Goal: Task Accomplishment & Management: Manage account settings

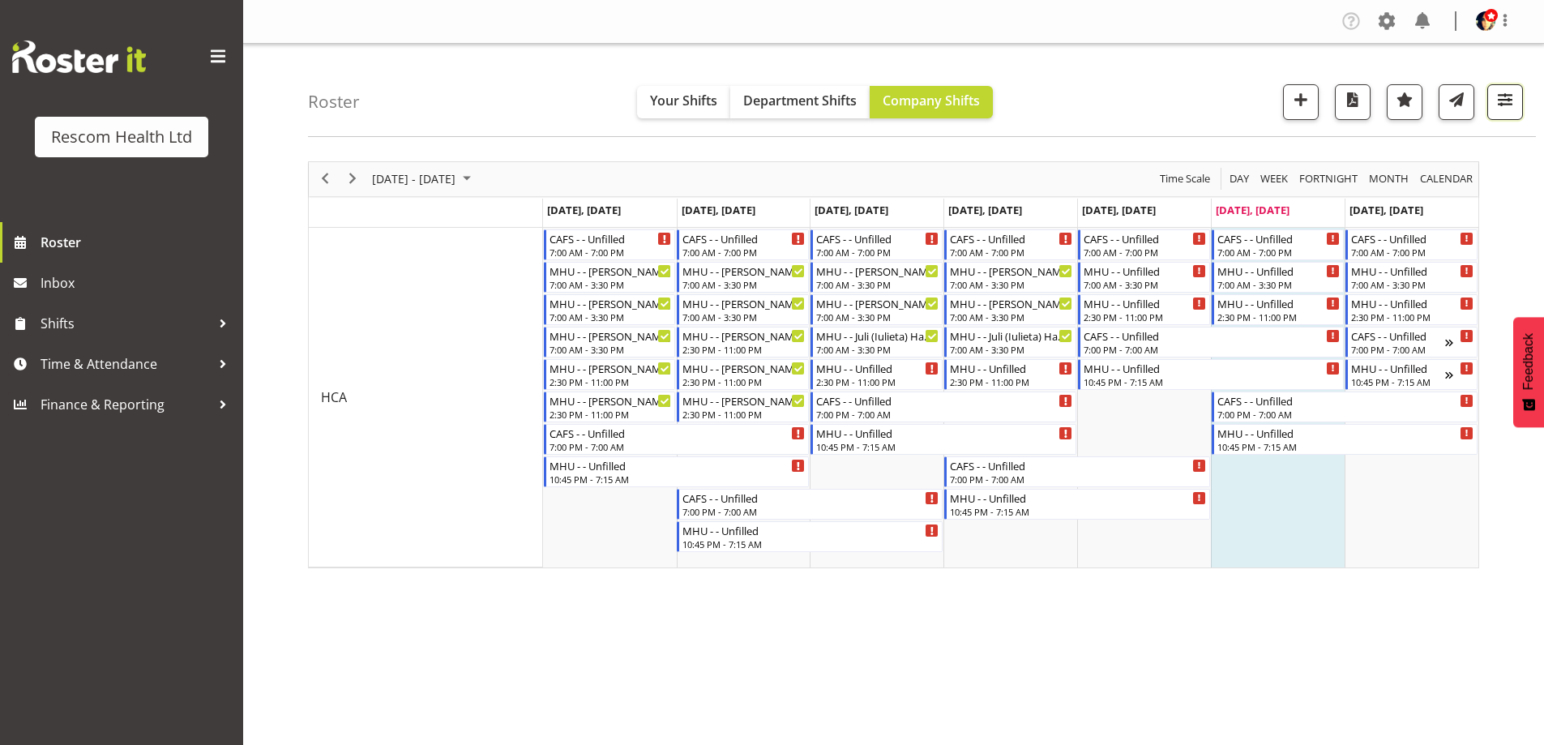
drag, startPoint x: 1509, startPoint y: 95, endPoint x: 1441, endPoint y: 187, distance: 114.8
click at [1509, 96] on span "button" at bounding box center [1505, 99] width 21 height 21
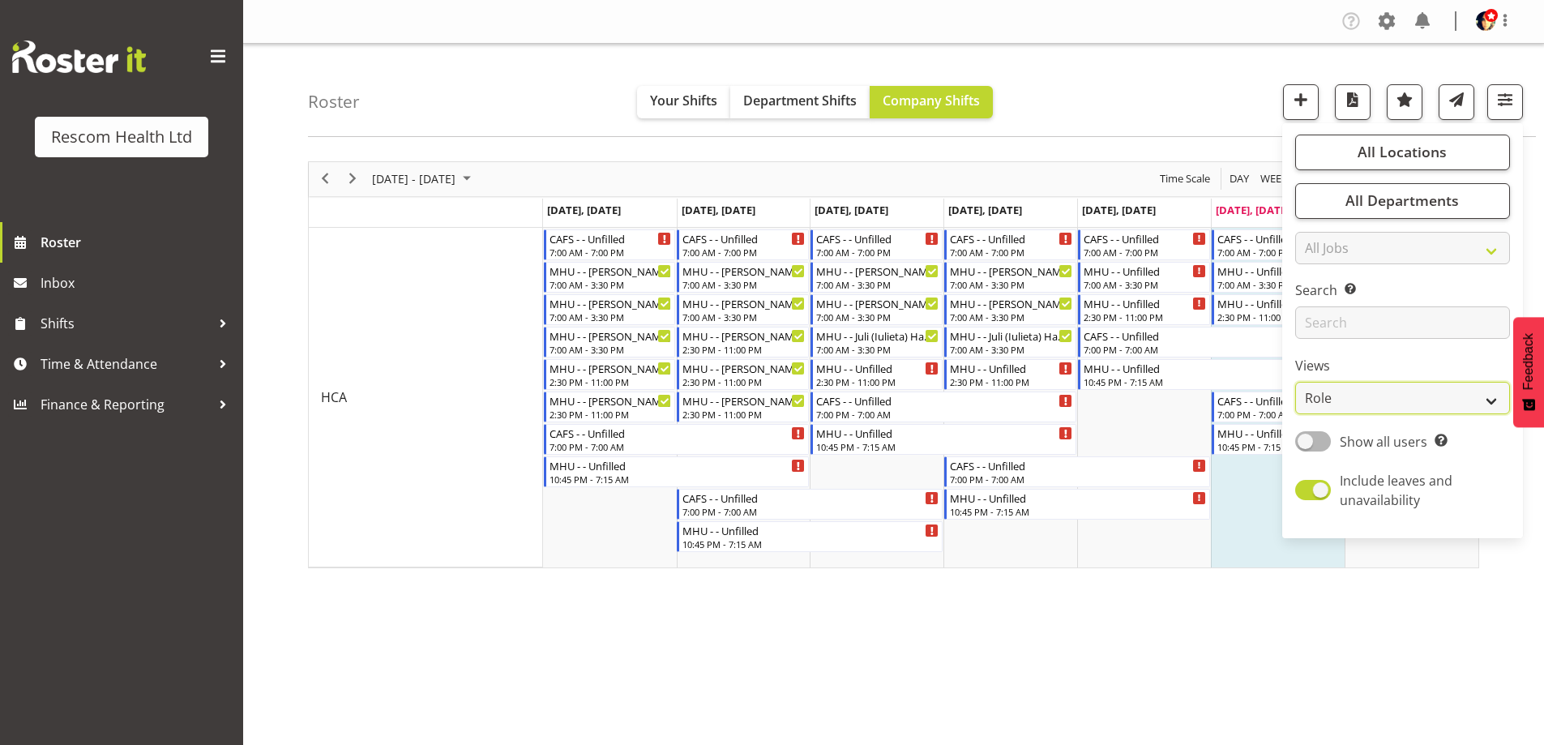
click at [1351, 399] on select "Staff Role Shift - Horizontal Shift - Vertical Staff - Location" at bounding box center [1403, 398] width 215 height 32
select select "staff"
click at [1296, 382] on select "Staff Role Shift - Horizontal Shift - Vertical Staff - Location" at bounding box center [1403, 398] width 215 height 32
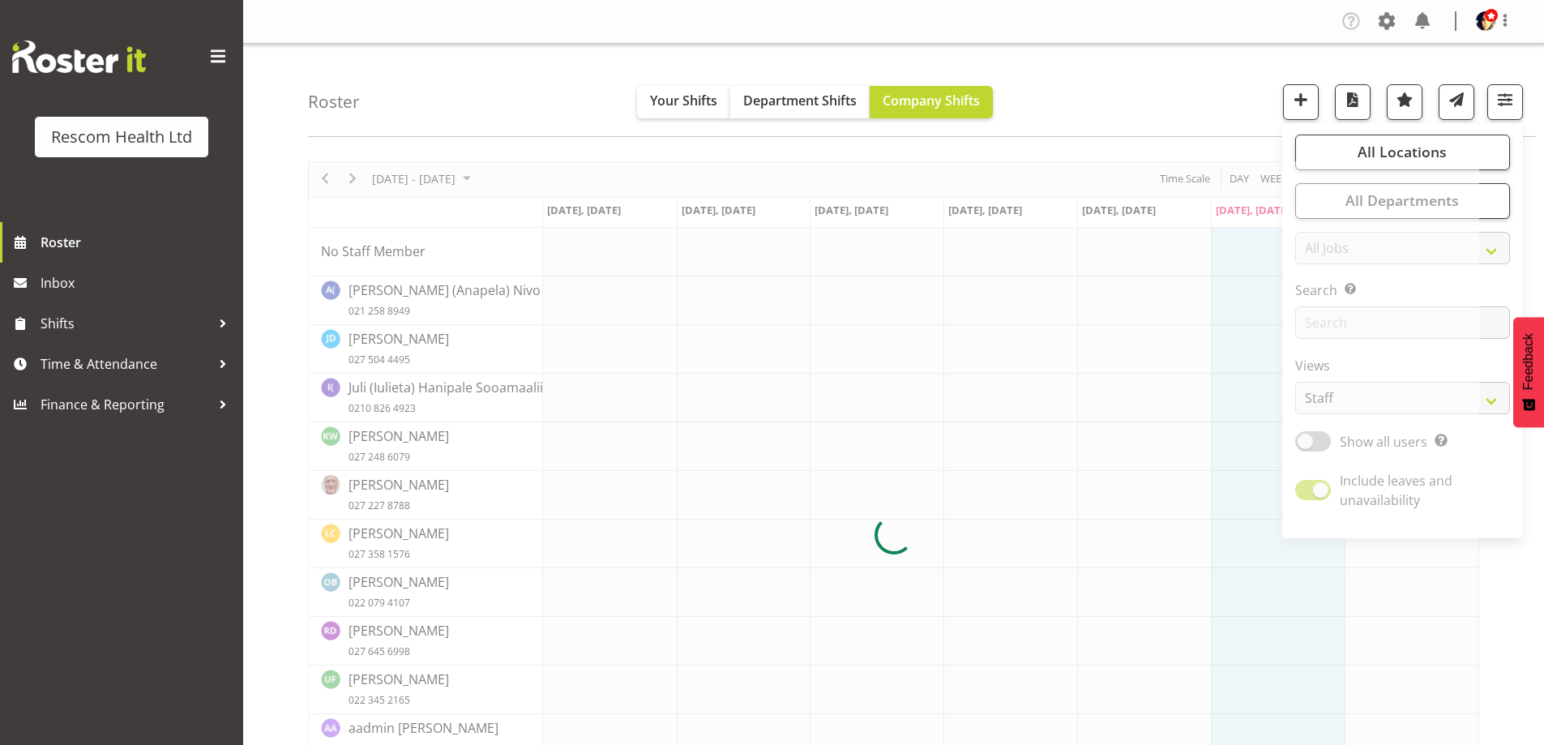
click at [1173, 91] on div "Roster Your Shifts Department Shifts Company Shifts All Locations Clear CAFS [G…" at bounding box center [922, 90] width 1228 height 93
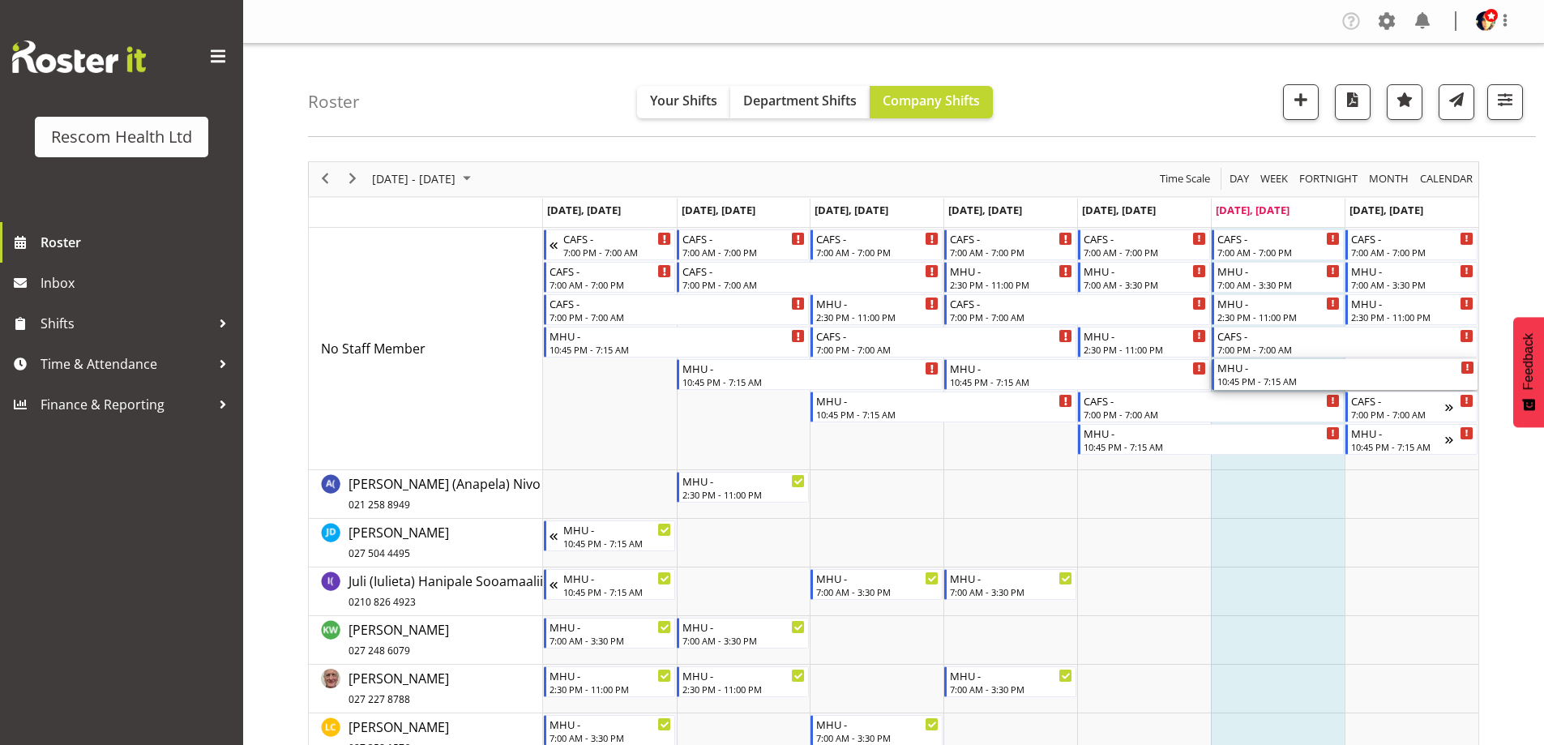
click at [1270, 371] on div "MHU -" at bounding box center [1346, 367] width 257 height 16
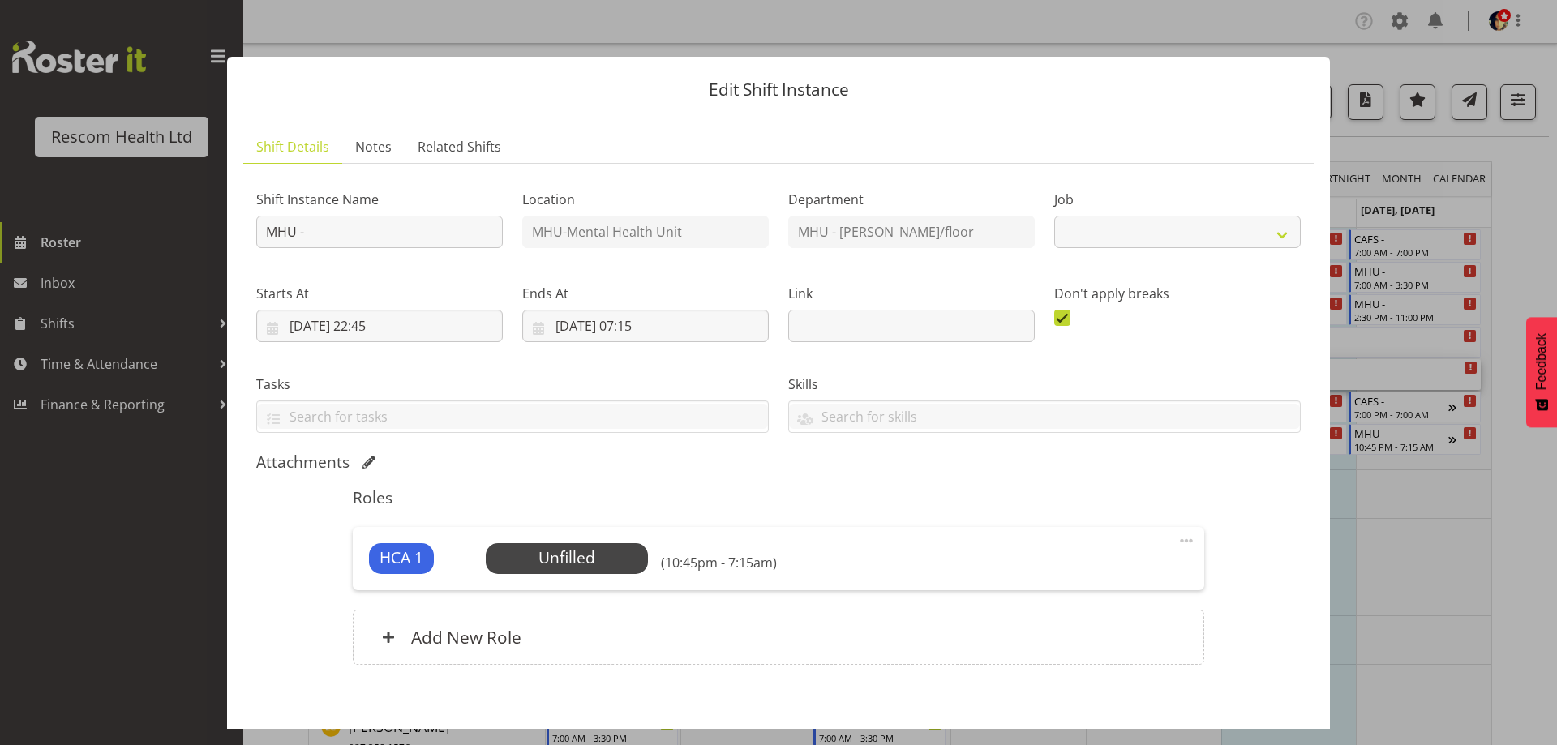
select select "4188"
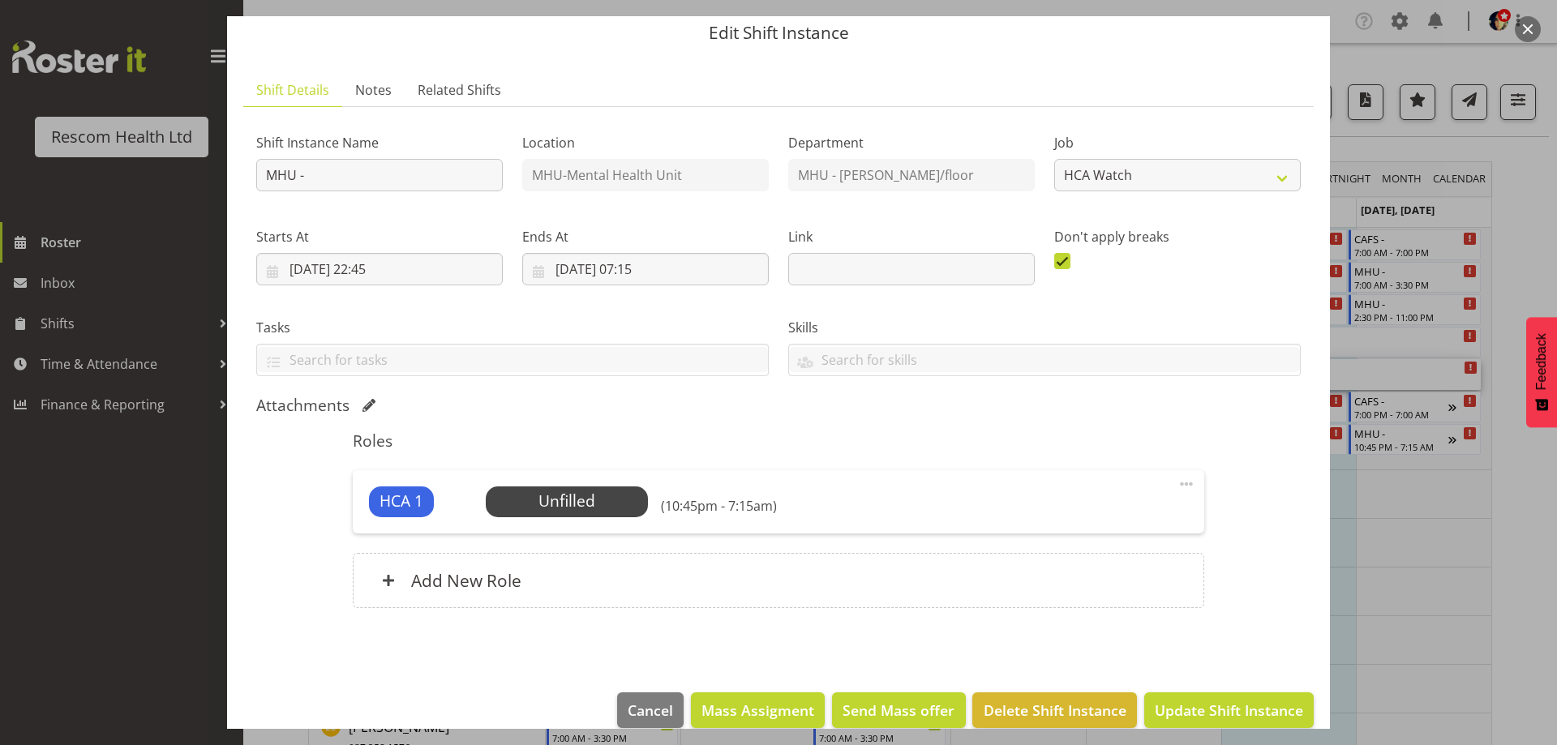
scroll to position [80, 0]
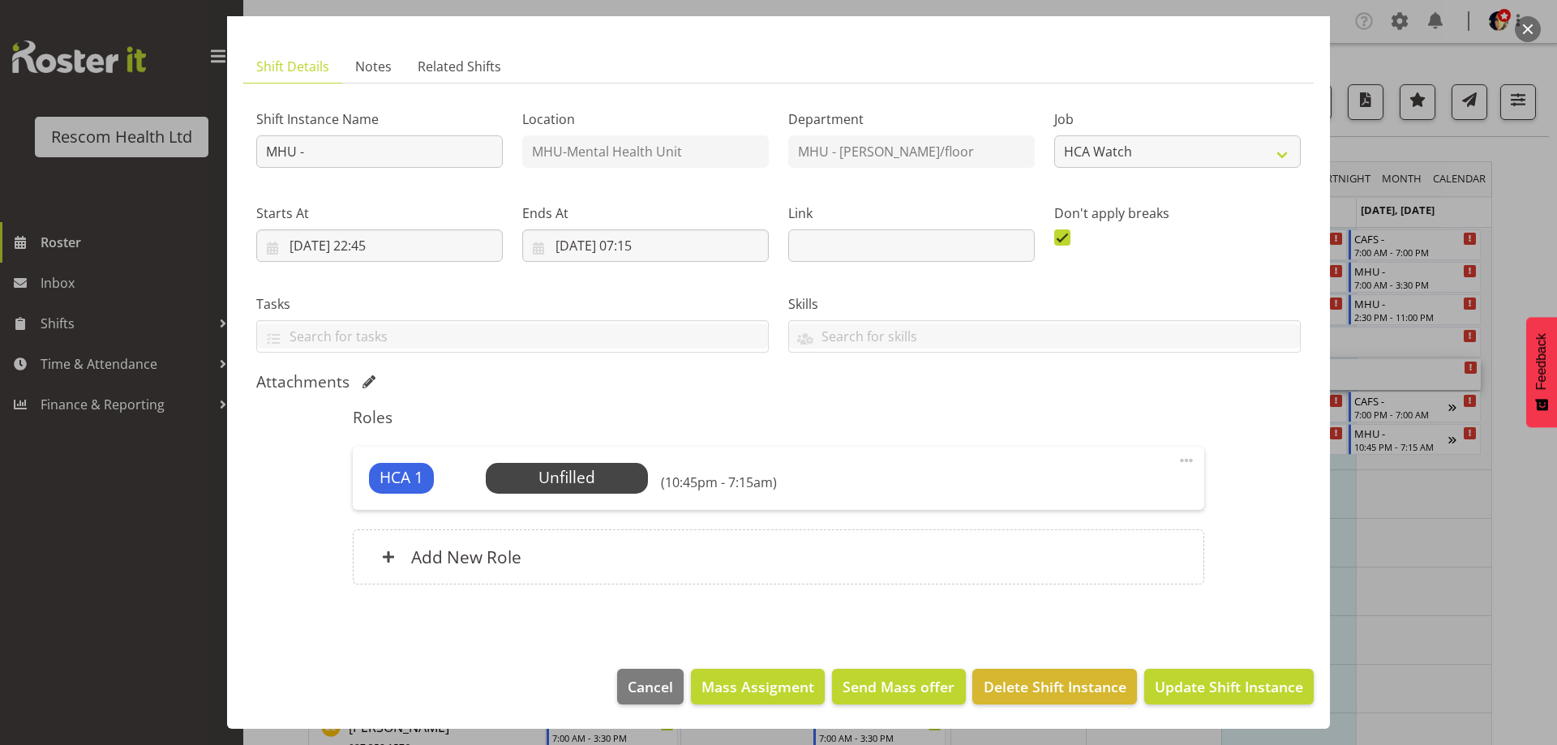
click at [575, 495] on div "HCA 1 Unfilled Select Employee (10:45pm - 7:15am) Edit Cover Role Delete" at bounding box center [778, 478] width 850 height 63
click at [580, 478] on span "Select Employee" at bounding box center [566, 478] width 121 height 24
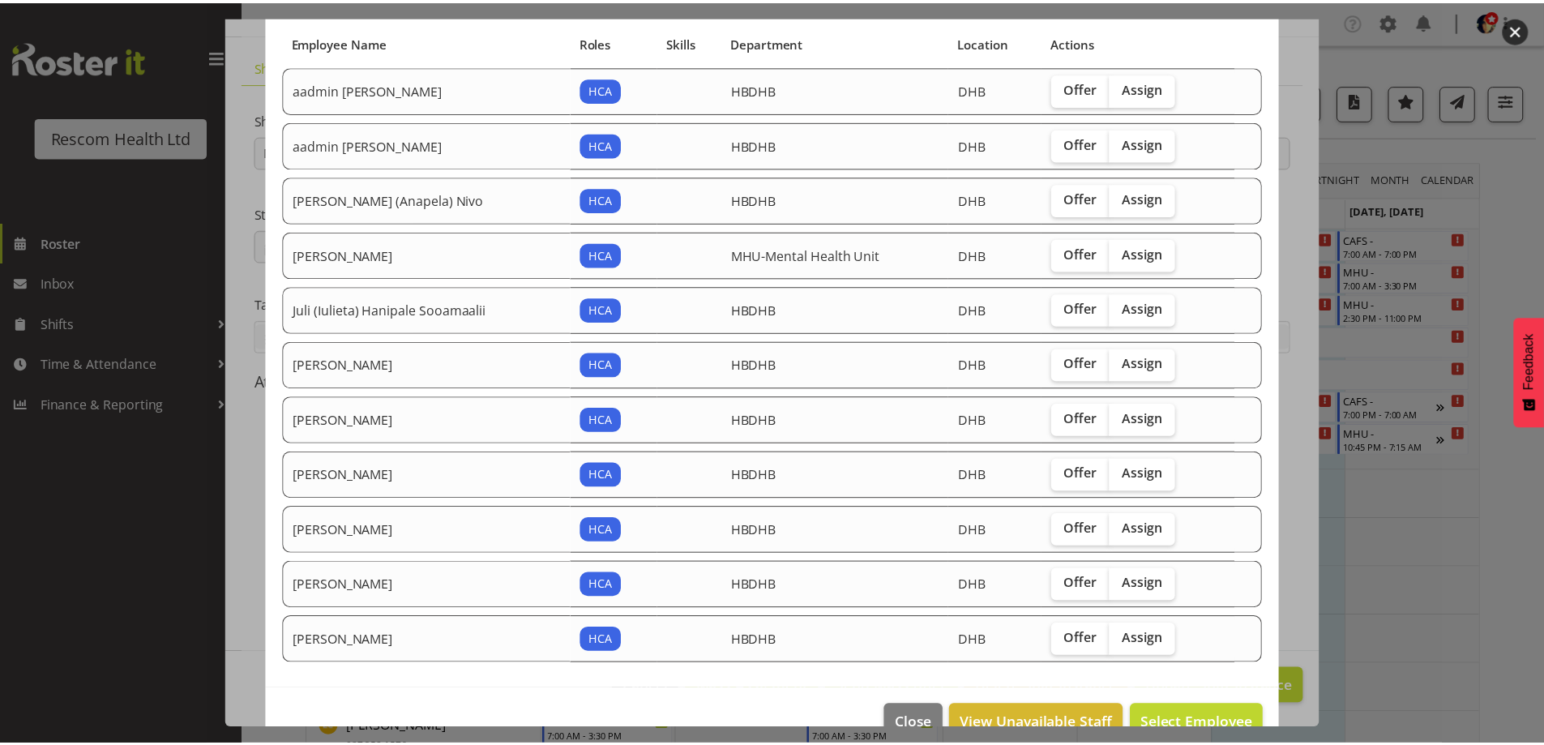
scroll to position [152, 0]
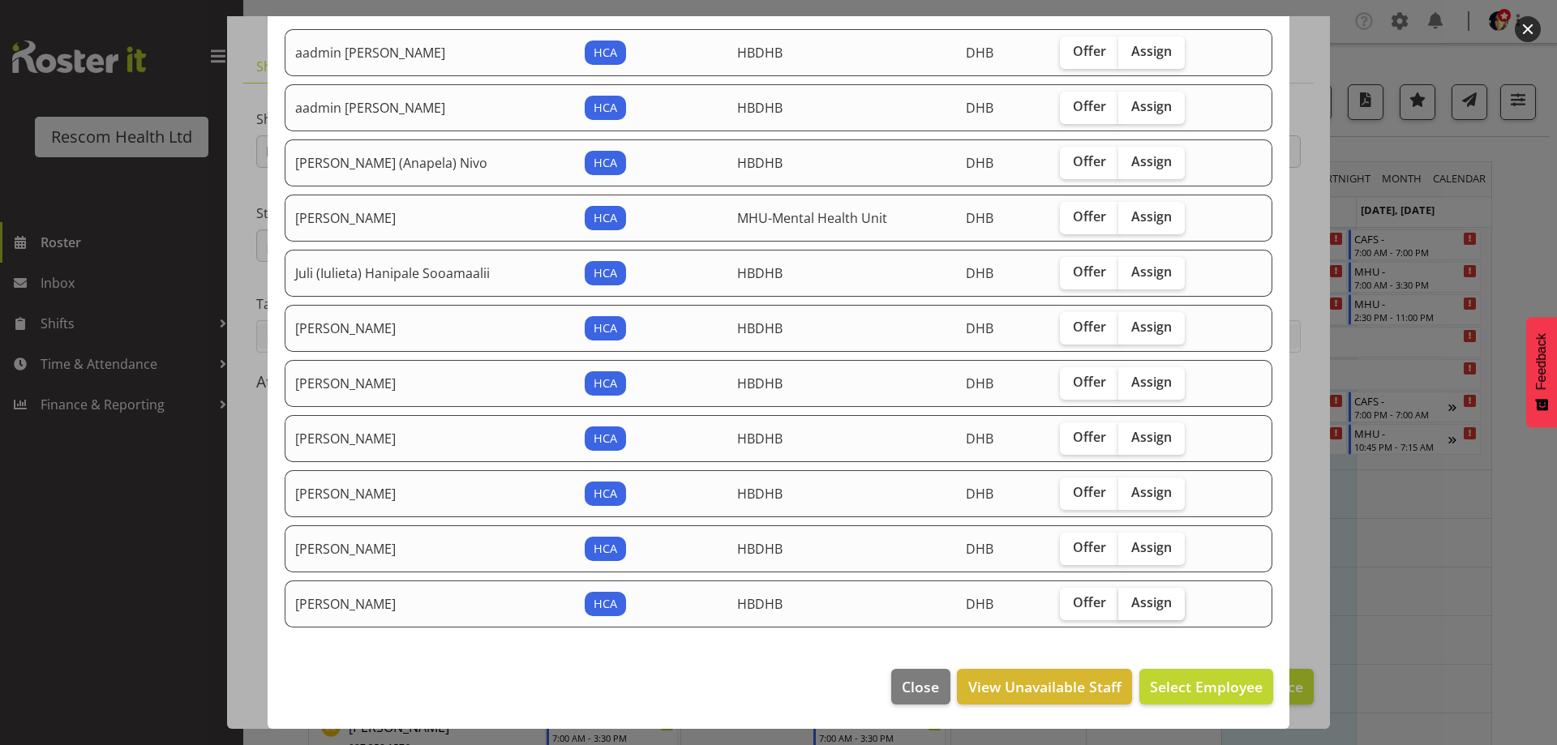
click at [1142, 606] on span "Assign" at bounding box center [1151, 602] width 41 height 16
click at [1129, 606] on input "Assign" at bounding box center [1123, 603] width 11 height 11
checkbox input "true"
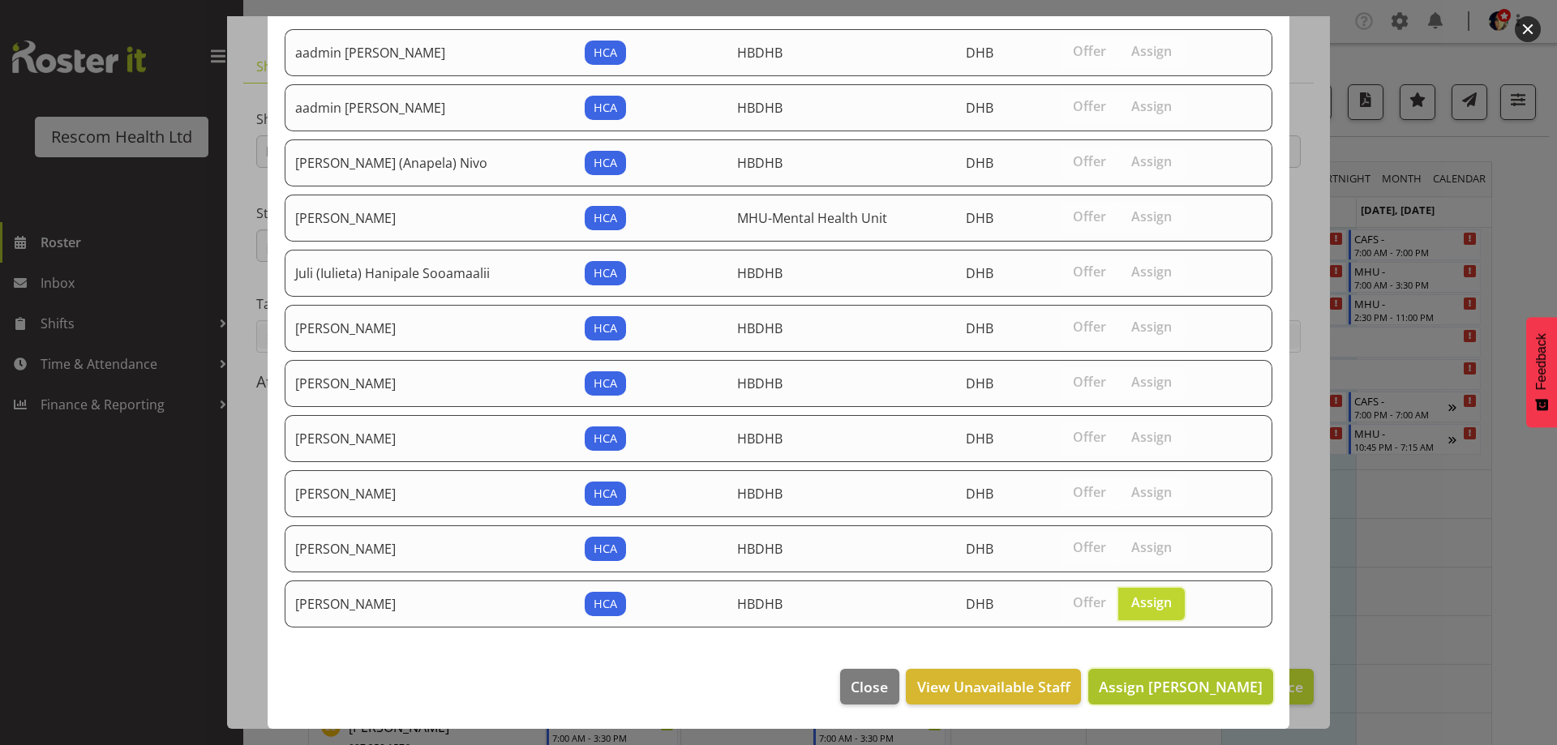
click at [1163, 688] on span "Assign [PERSON_NAME]" at bounding box center [1181, 686] width 164 height 19
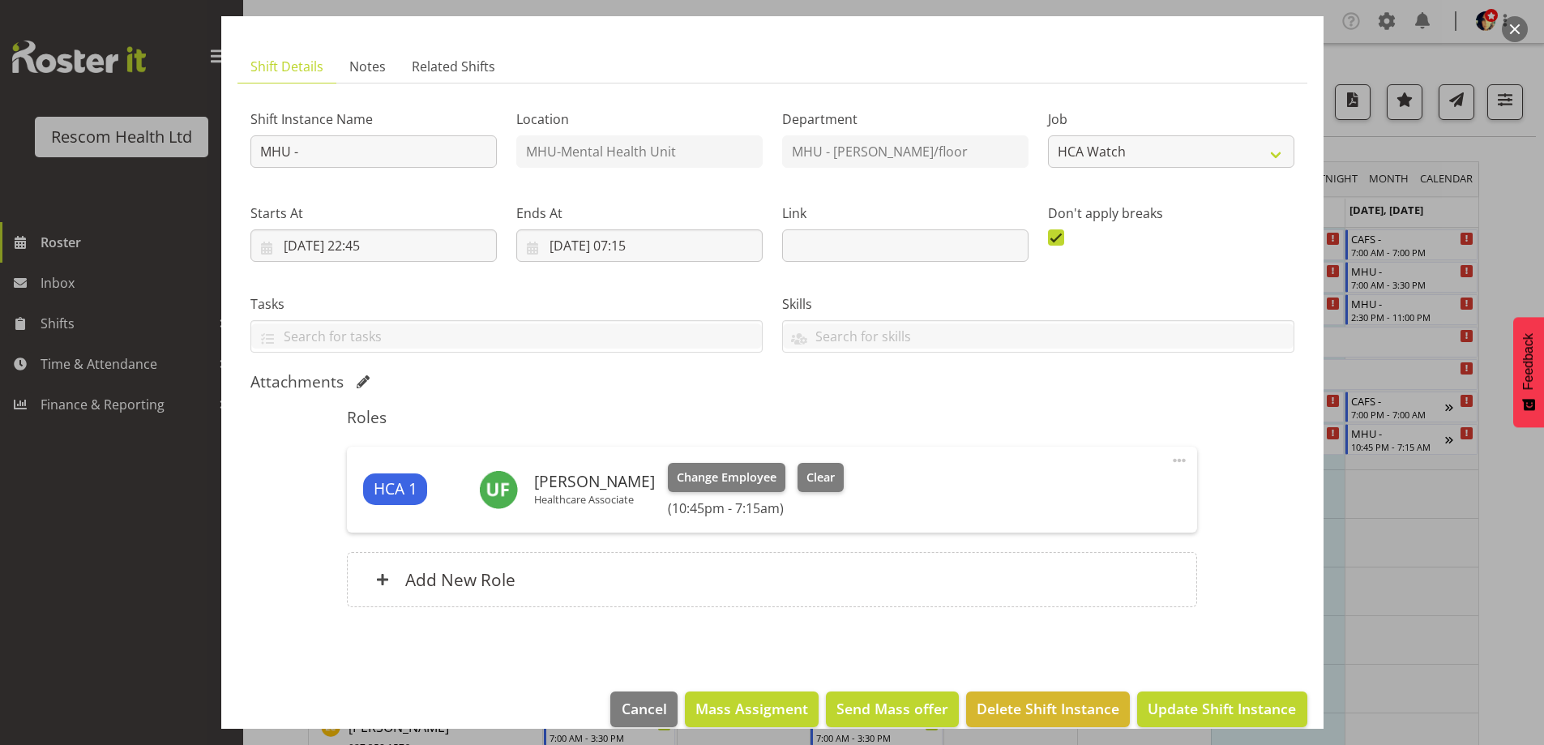
scroll to position [103, 0]
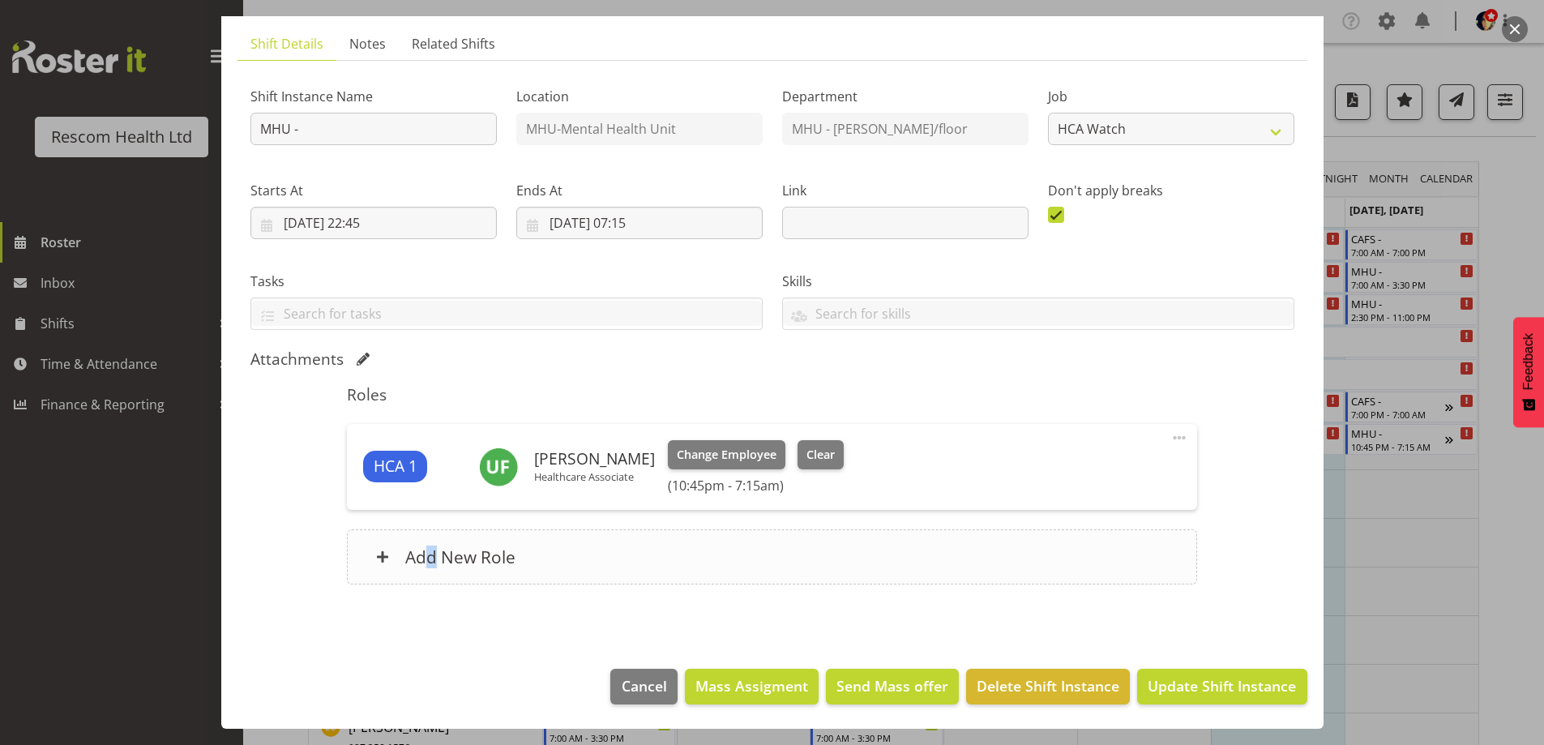
click at [431, 568] on h6 "Add New Role" at bounding box center [460, 556] width 110 height 21
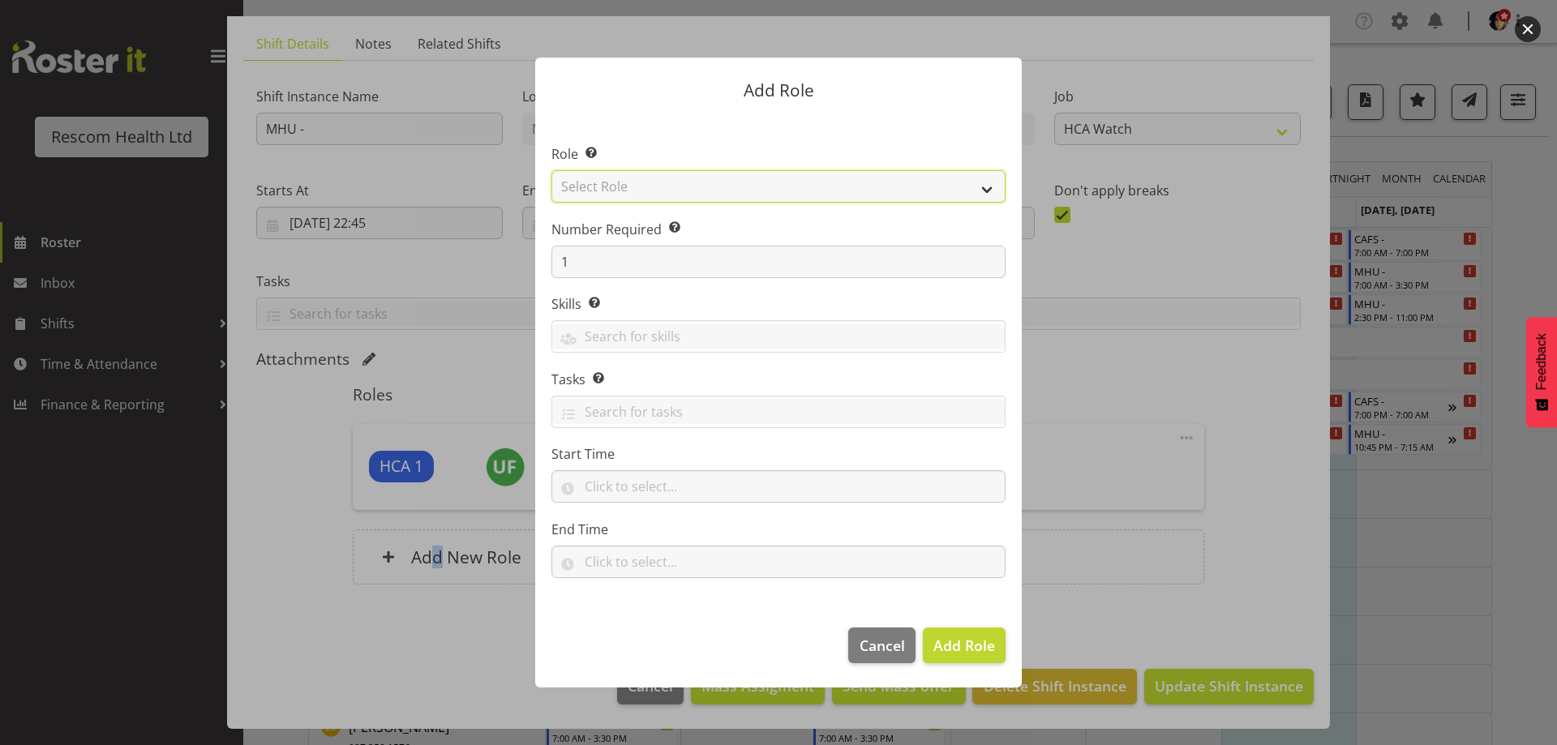
click at [582, 193] on select "Select Role HCA" at bounding box center [778, 186] width 454 height 32
select select "1100"
click at [551, 170] on select "Select Role HCA" at bounding box center [778, 186] width 454 height 32
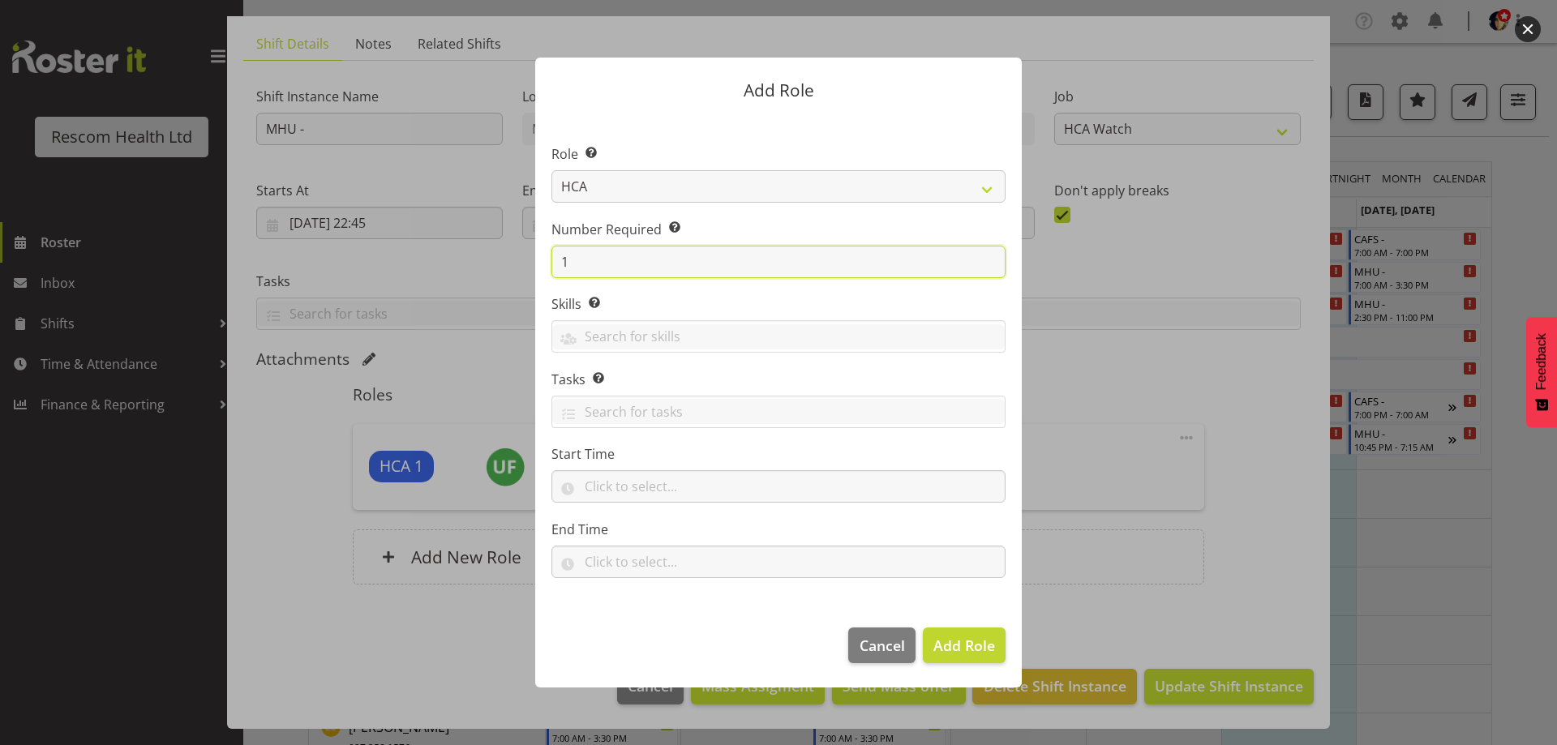
drag, startPoint x: 575, startPoint y: 257, endPoint x: 561, endPoint y: 267, distance: 16.9
click at [561, 267] on input "1" at bounding box center [778, 262] width 454 height 32
type input "3"
click at [927, 640] on span "Add 3 Roles" at bounding box center [954, 645] width 81 height 19
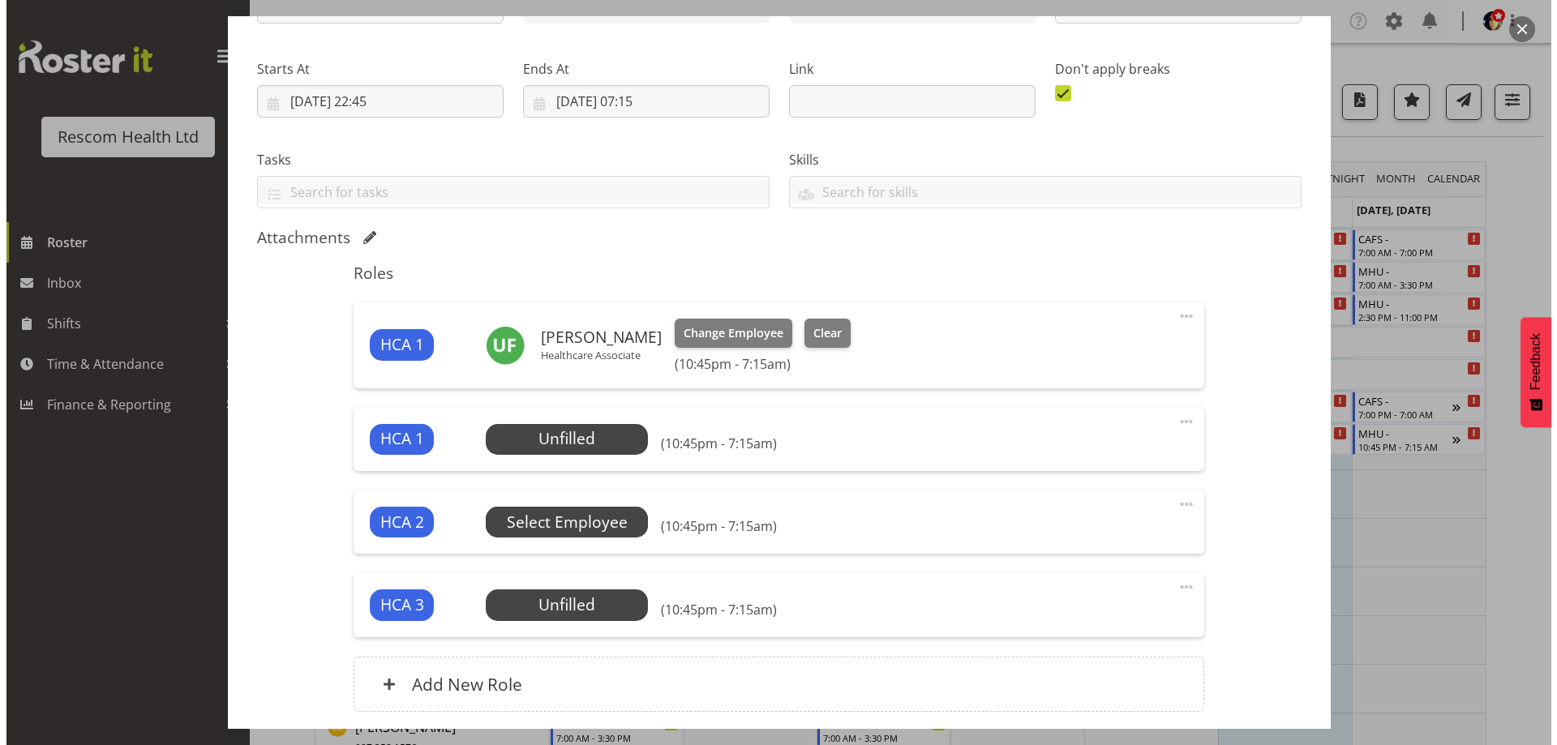
scroll to position [346, 0]
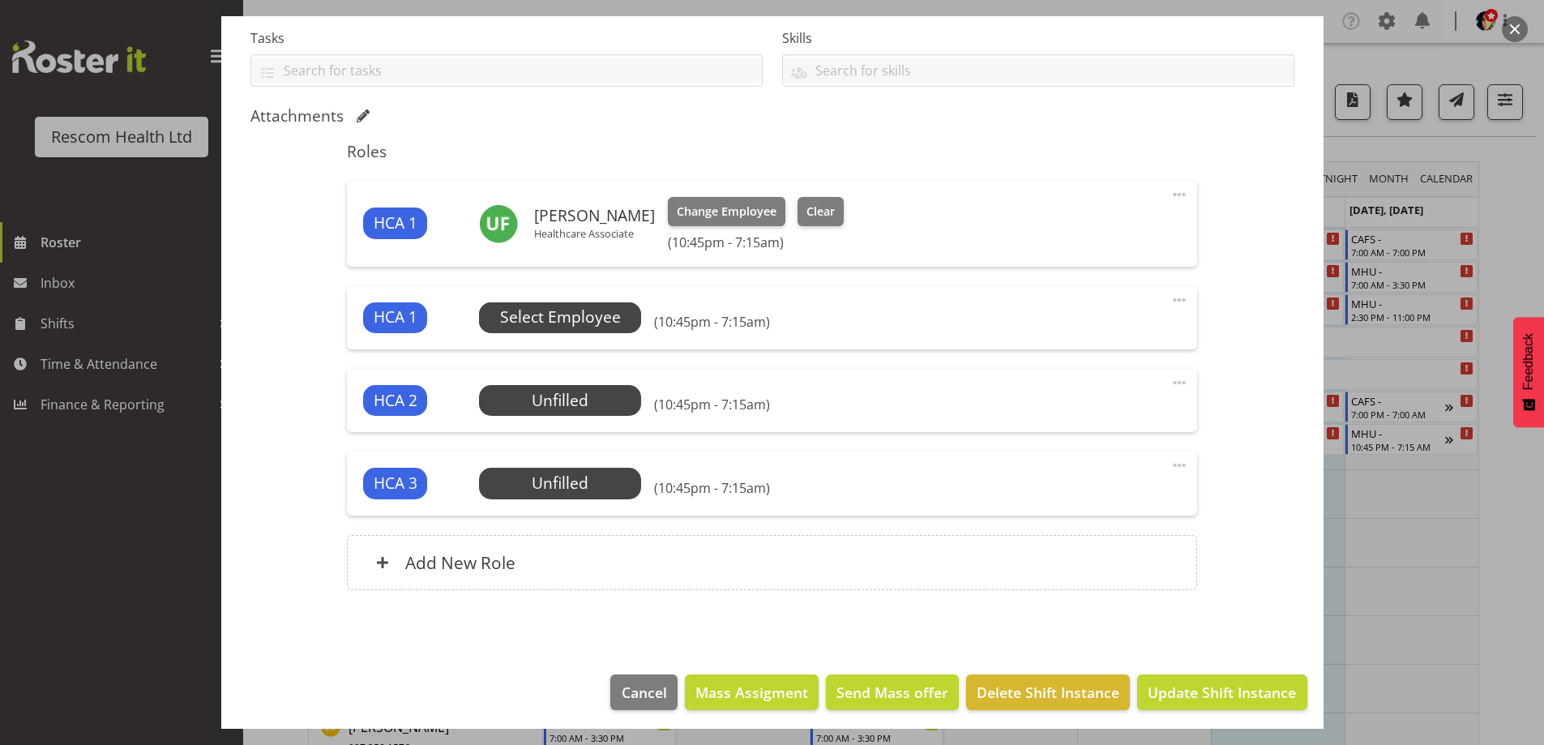
click at [556, 320] on span "Select Employee" at bounding box center [560, 318] width 121 height 24
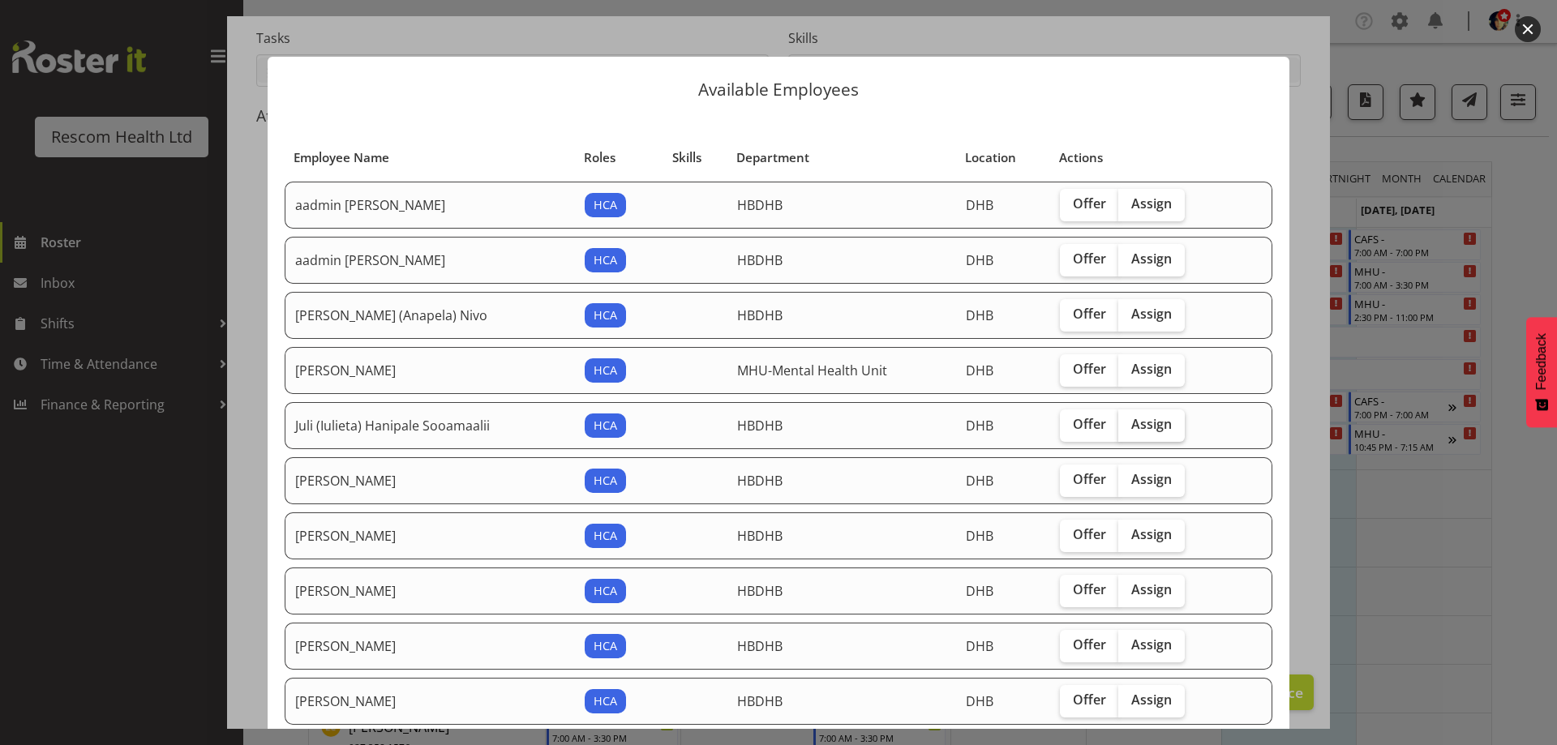
click at [1121, 436] on label "Assign" at bounding box center [1151, 425] width 66 height 32
click at [1121, 430] on input "Assign" at bounding box center [1123, 424] width 11 height 11
checkbox input "true"
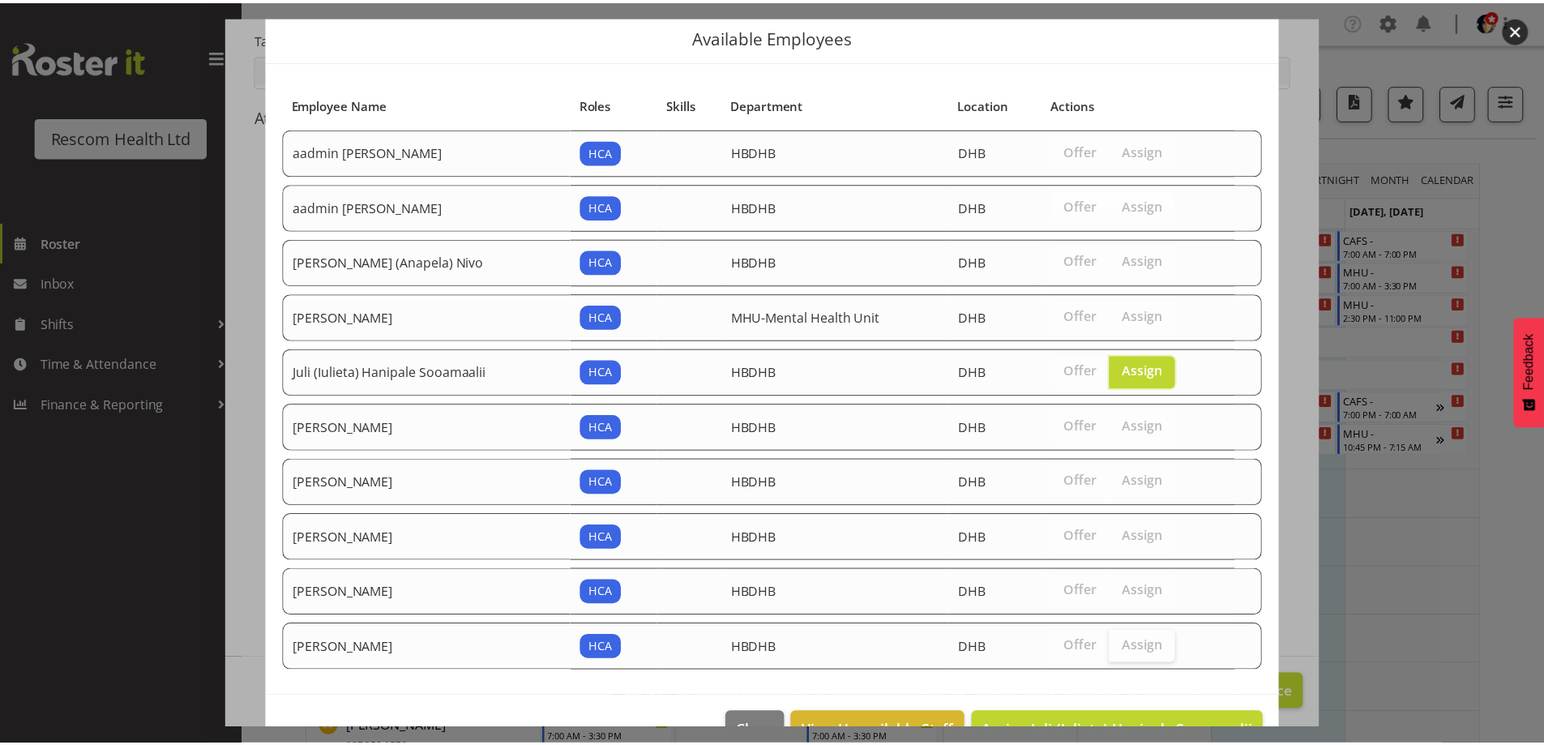
scroll to position [97, 0]
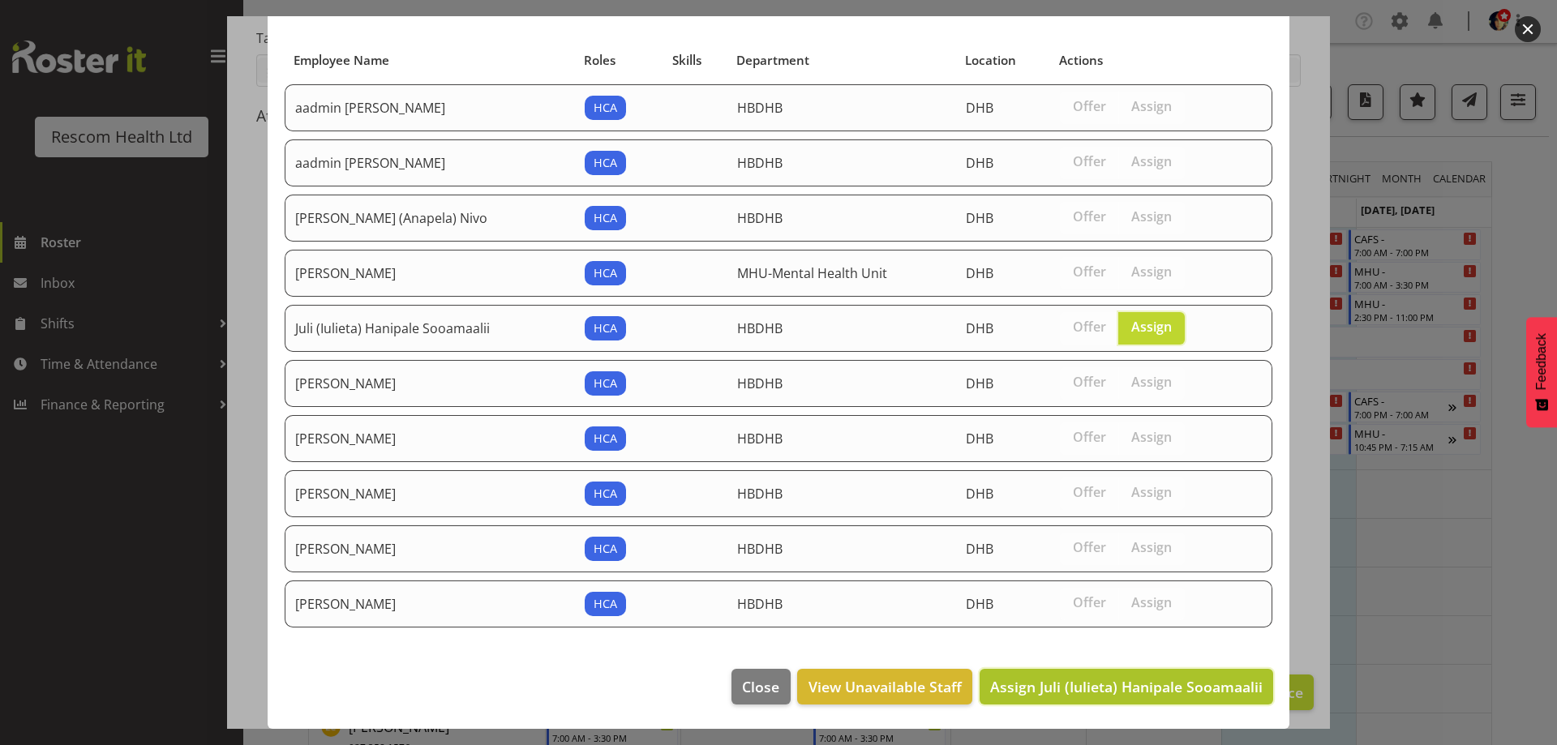
click at [1185, 697] on button "Assign Juli (Iulieta) Hanipale Sooamaalii" at bounding box center [1125, 687] width 293 height 36
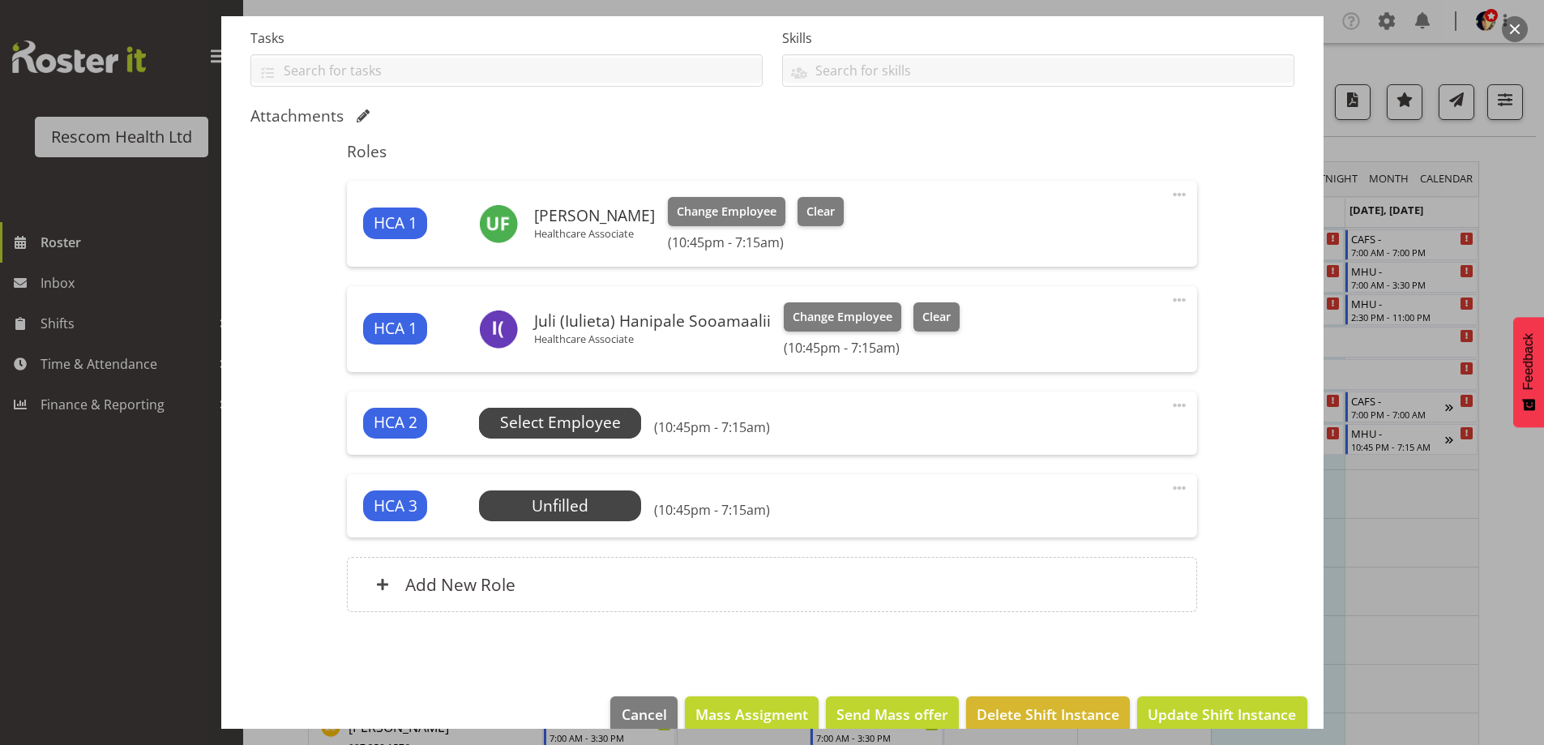
click at [596, 428] on span "Select Employee" at bounding box center [560, 423] width 121 height 24
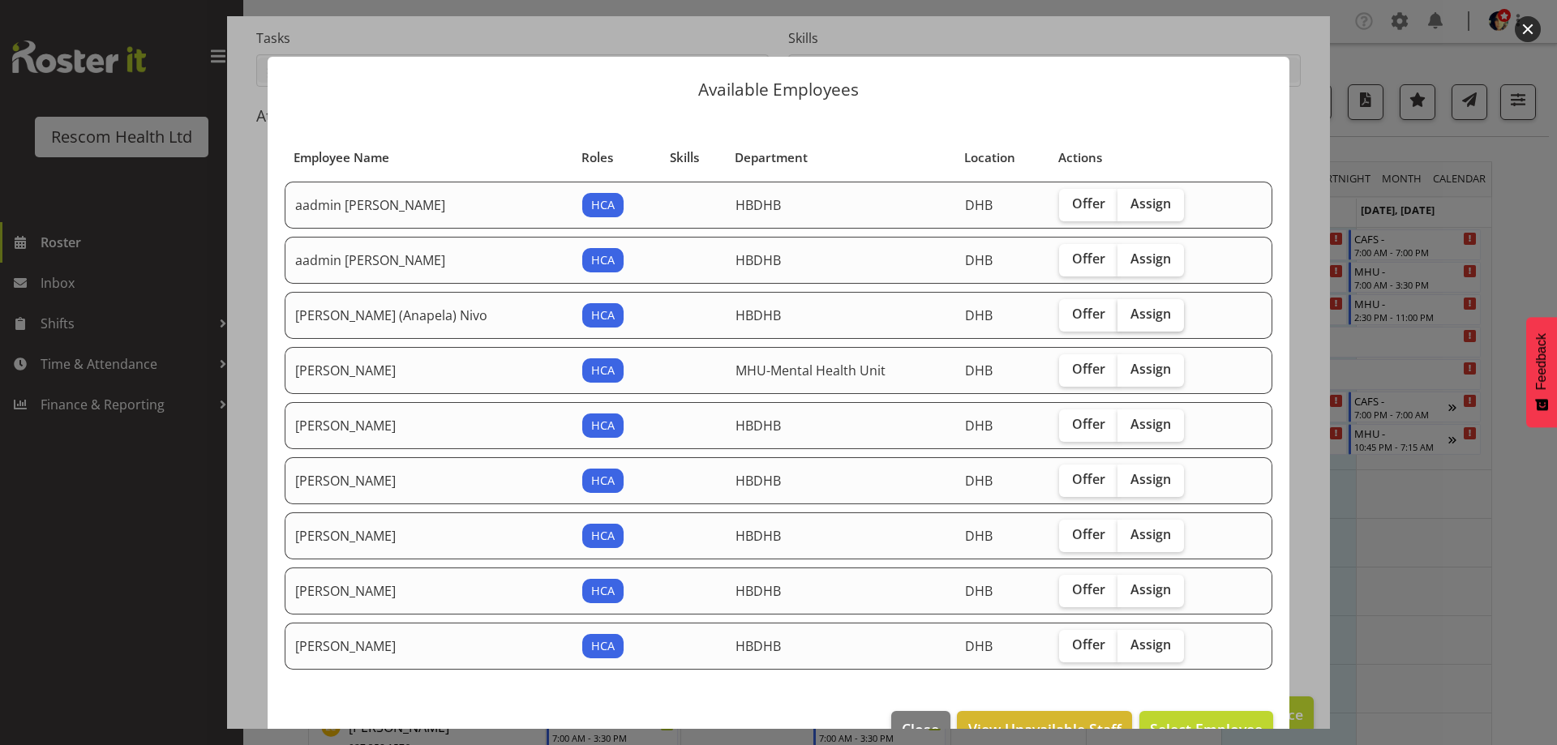
click at [1133, 318] on span "Assign" at bounding box center [1150, 314] width 41 height 16
click at [1128, 318] on input "Assign" at bounding box center [1122, 314] width 11 height 11
checkbox input "true"
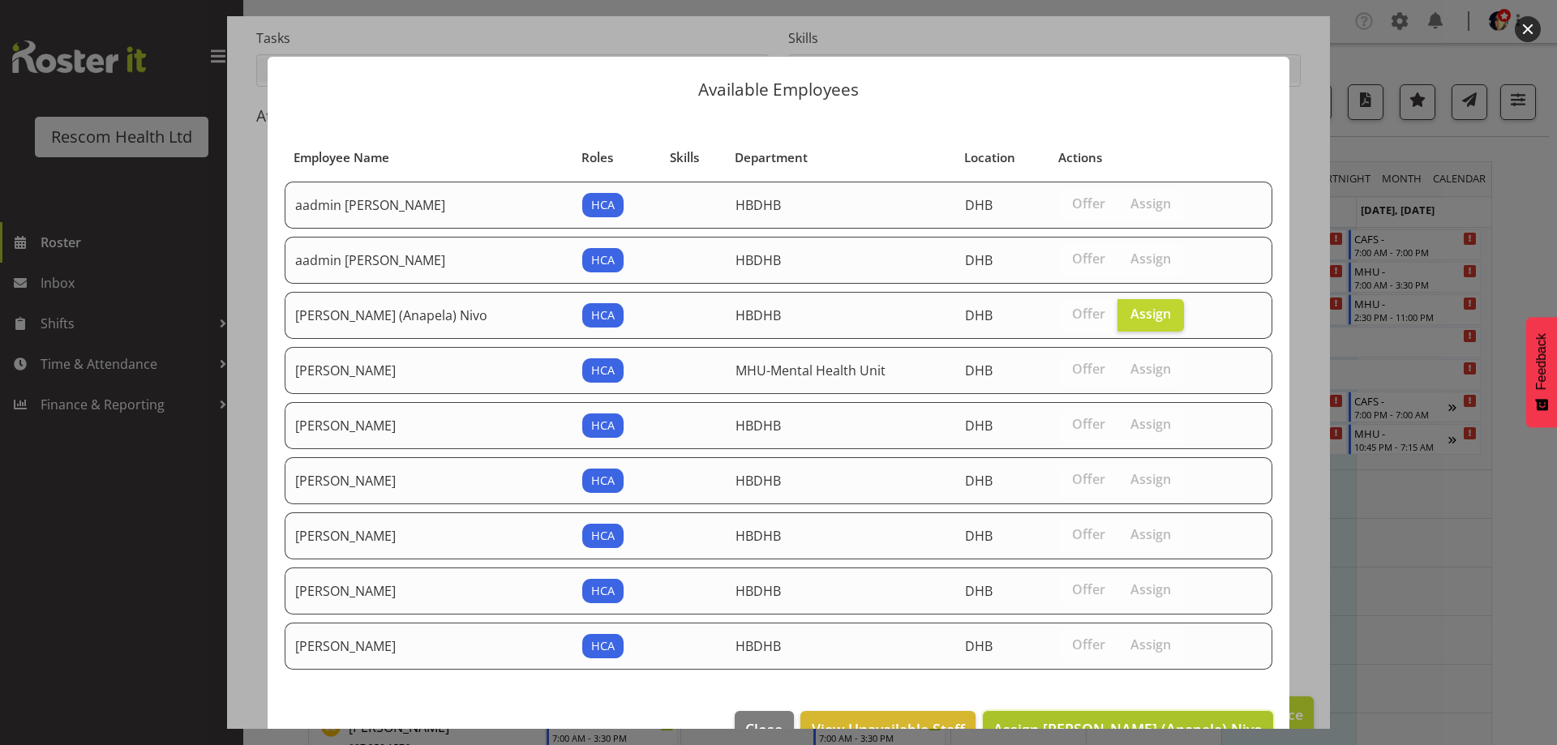
click at [1236, 711] on button "Assign [PERSON_NAME] (Anapela) Nivo" at bounding box center [1128, 729] width 290 height 36
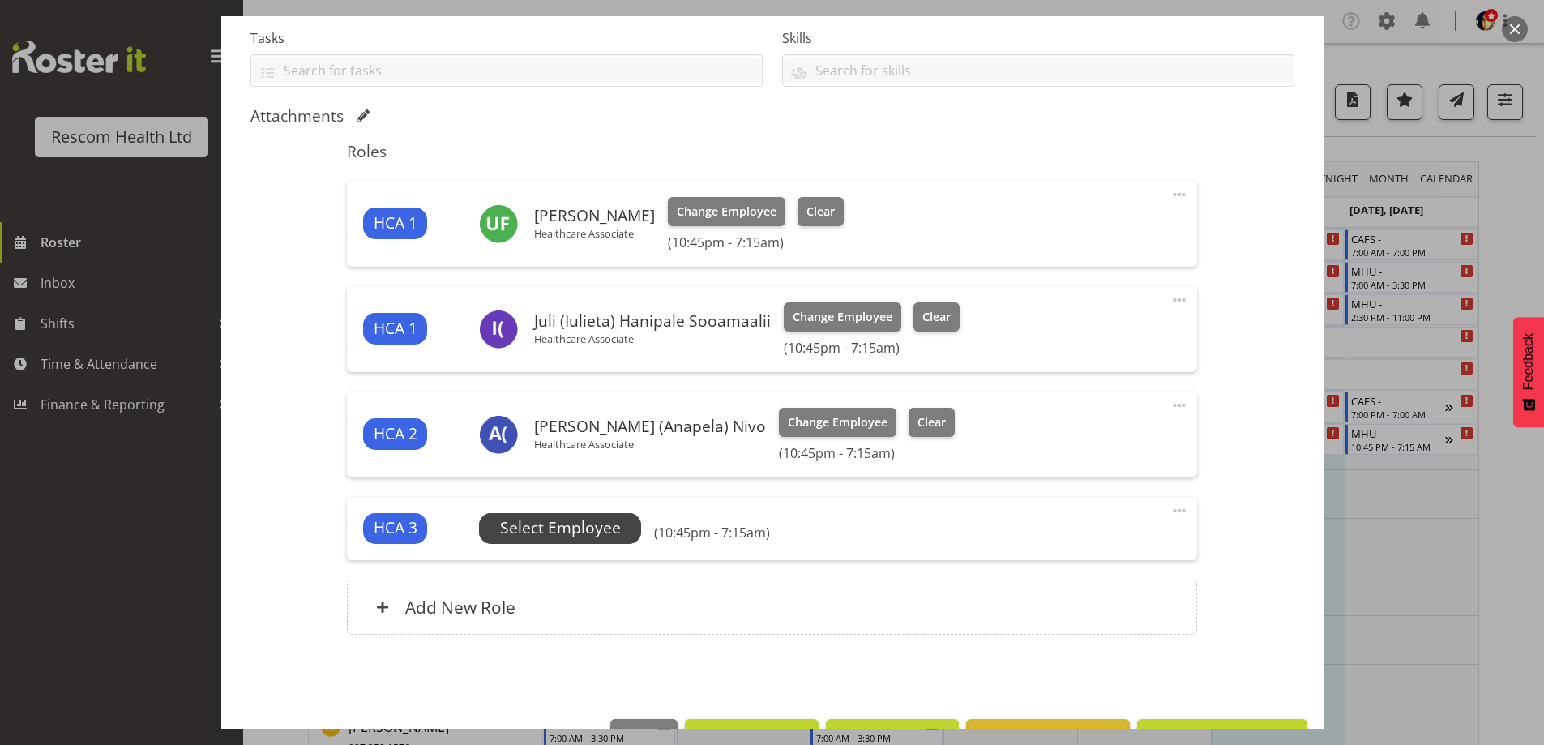
click at [585, 520] on span "Select Employee" at bounding box center [560, 528] width 121 height 24
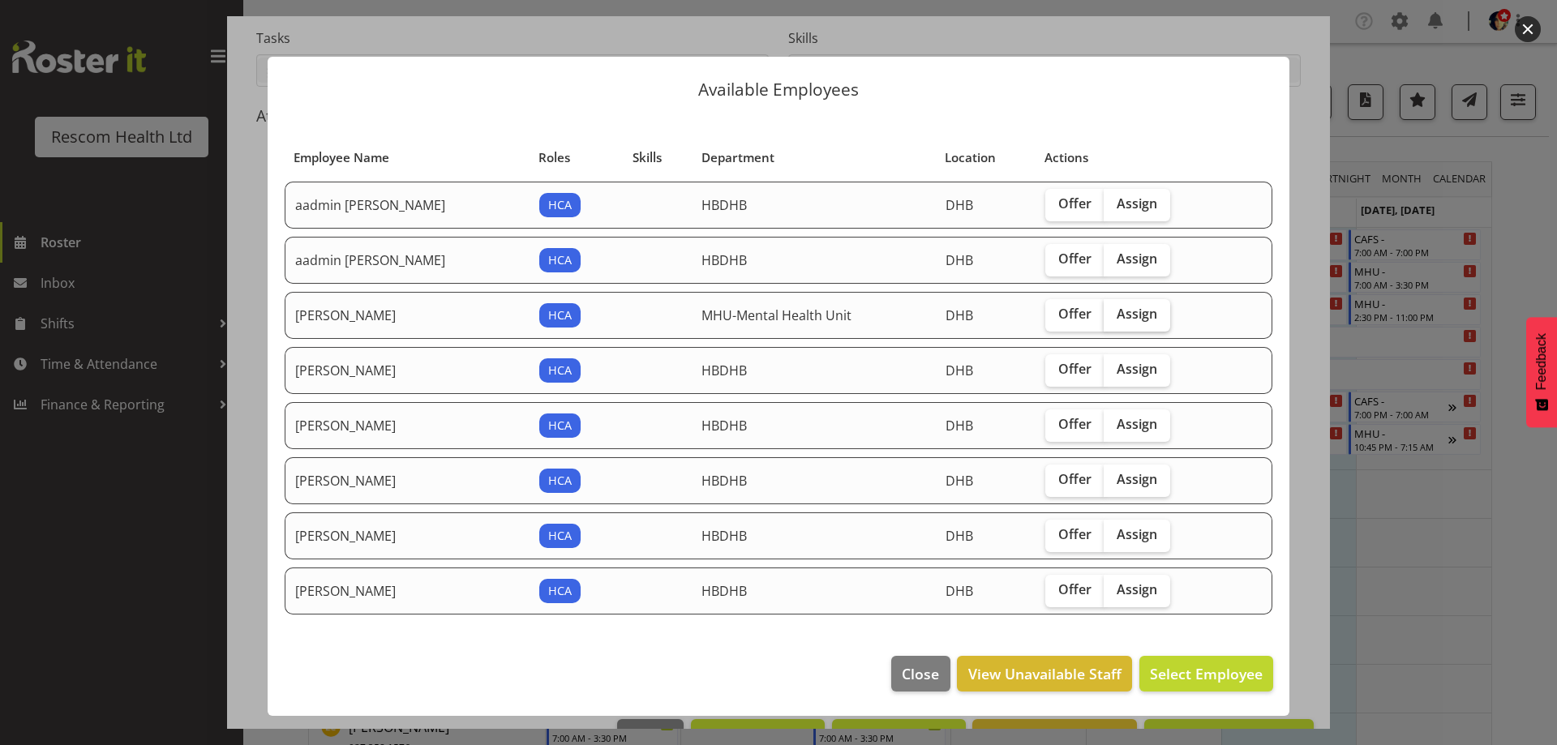
click at [1116, 316] on span "Assign" at bounding box center [1136, 314] width 41 height 16
click at [1114, 316] on input "Assign" at bounding box center [1108, 314] width 11 height 11
checkbox input "true"
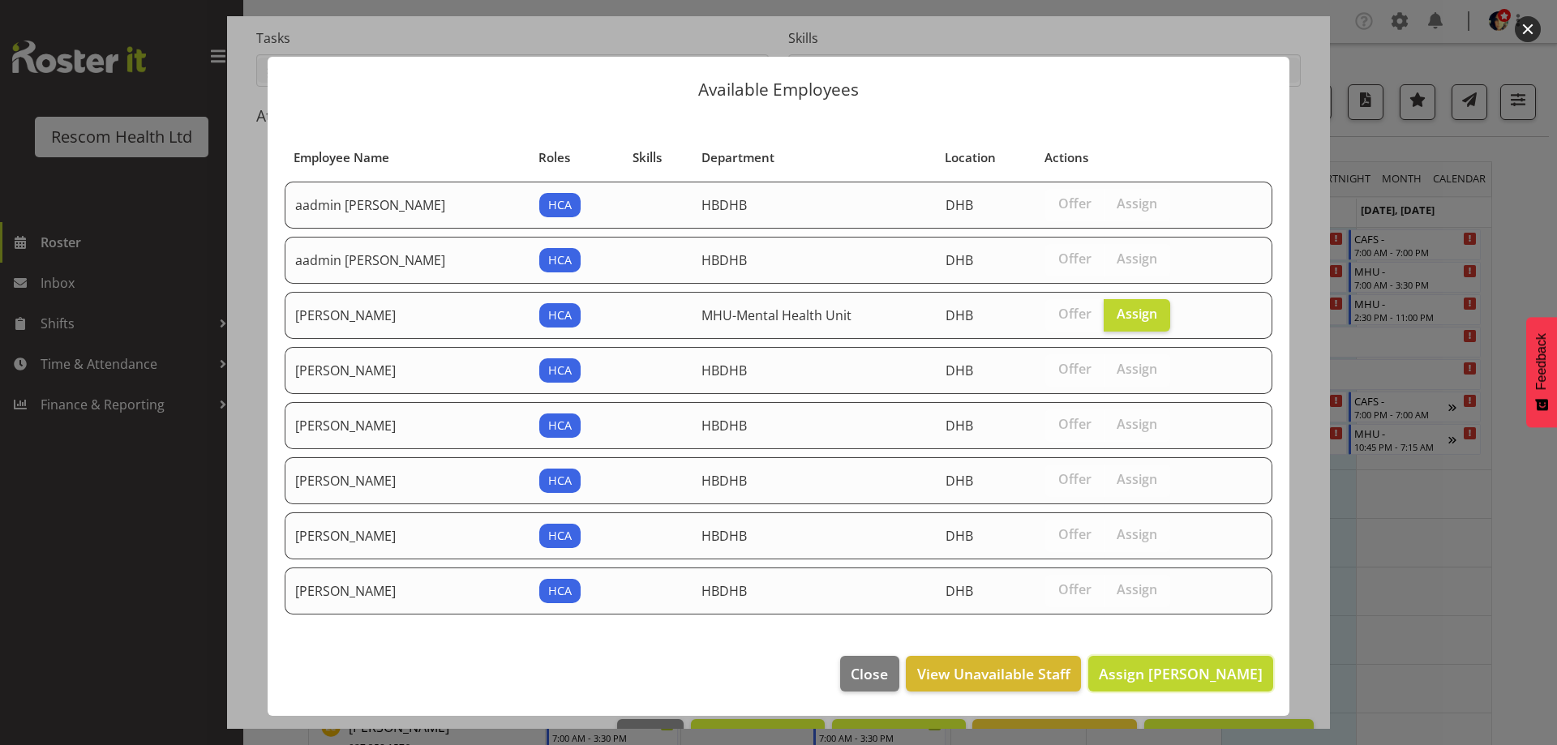
drag, startPoint x: 1174, startPoint y: 675, endPoint x: 1203, endPoint y: 658, distance: 34.2
click at [1175, 675] on span "Assign [PERSON_NAME]" at bounding box center [1181, 673] width 164 height 19
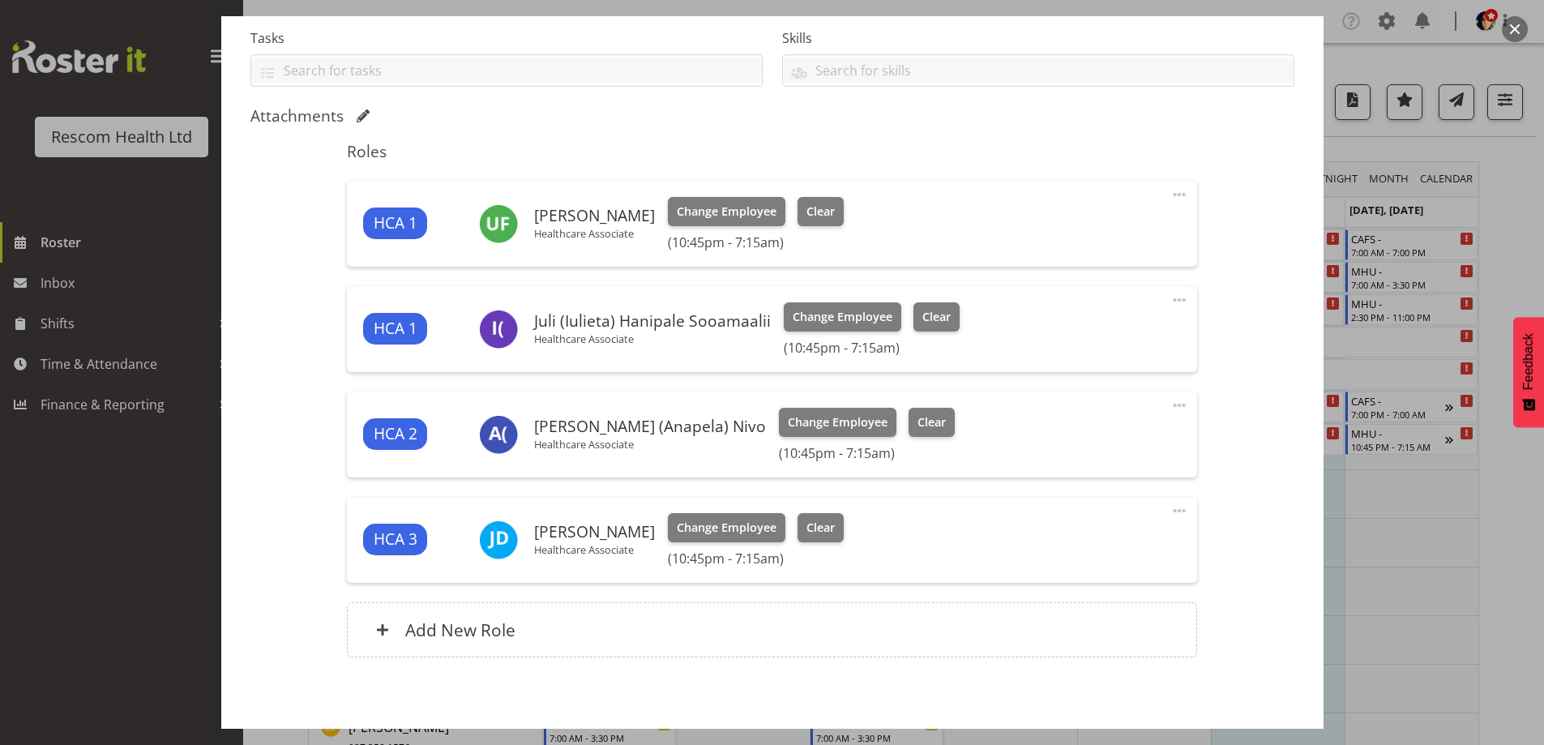
scroll to position [419, 0]
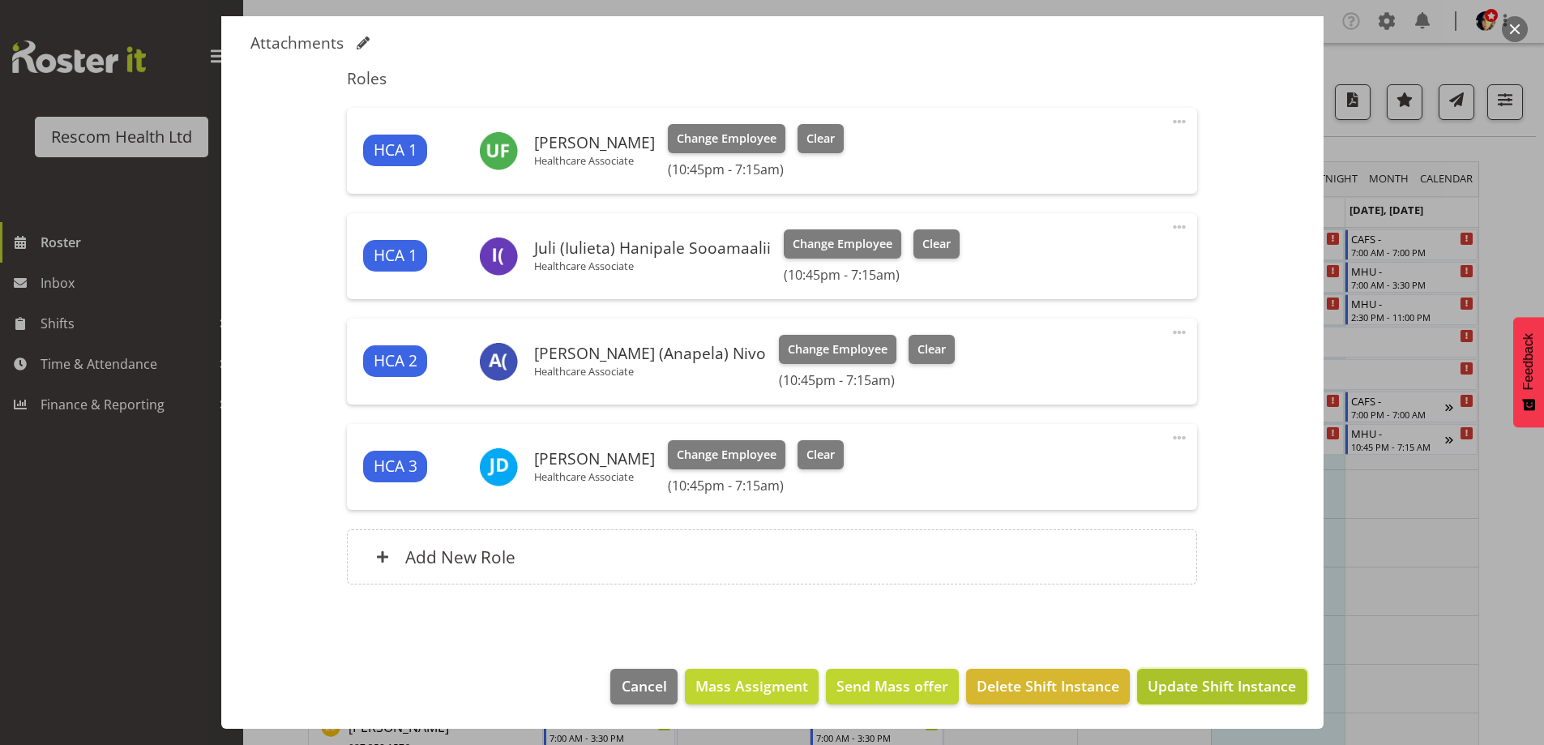
click at [1196, 675] on span "Update Shift Instance" at bounding box center [1222, 685] width 148 height 21
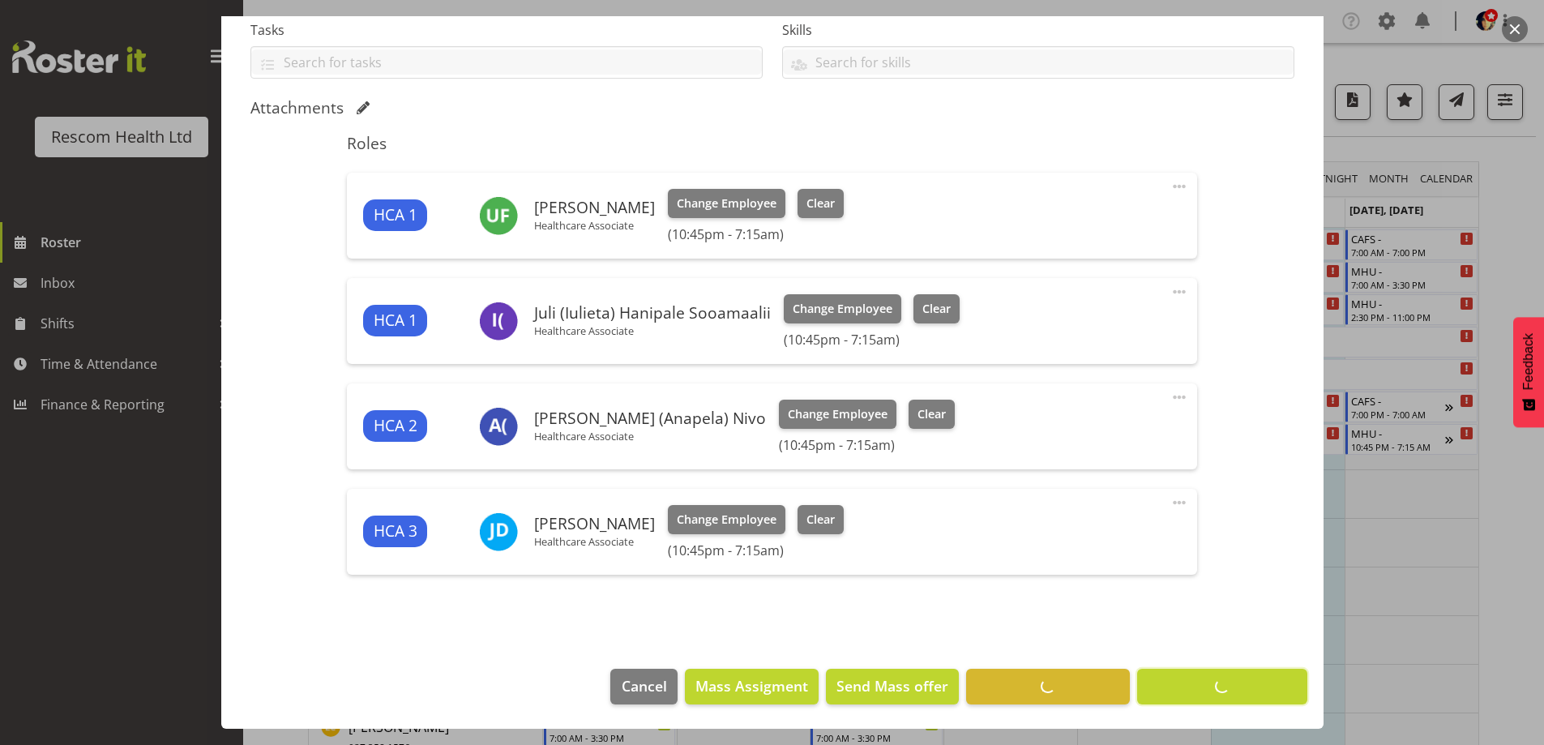
scroll to position [354, 0]
